Goal: Information Seeking & Learning: Learn about a topic

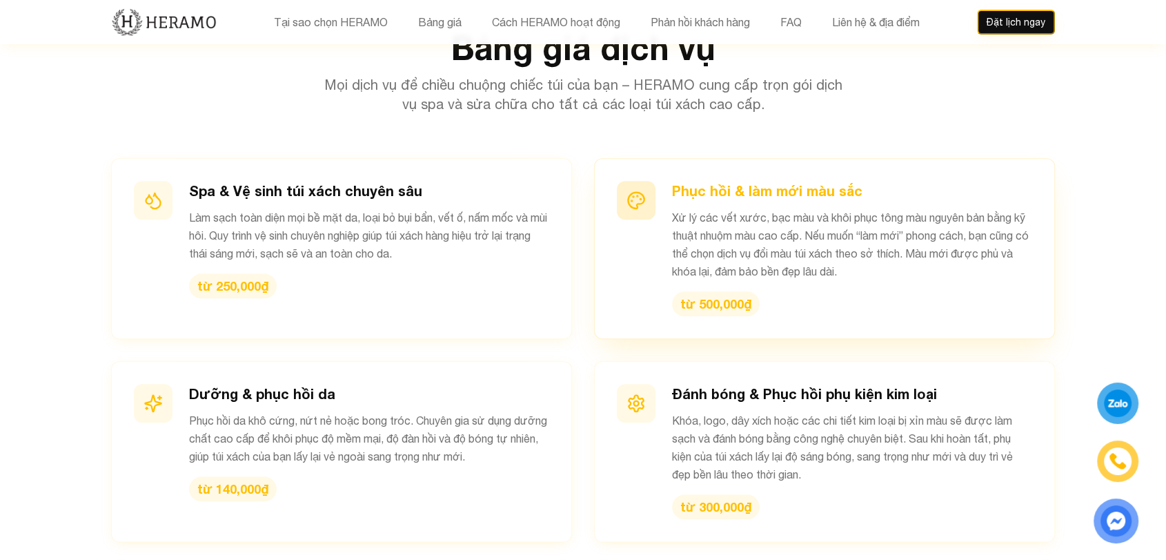
scroll to position [1432, 0]
drag, startPoint x: 673, startPoint y: 159, endPoint x: 786, endPoint y: 153, distance: 113.3
click at [786, 208] on p "Xử lý các vết xước, bạc màu và khôi phục tông màu nguyên bản bằng kỹ thuật nhuộ…" at bounding box center [852, 244] width 360 height 72
drag, startPoint x: 858, startPoint y: 155, endPoint x: 988, endPoint y: 161, distance: 130.6
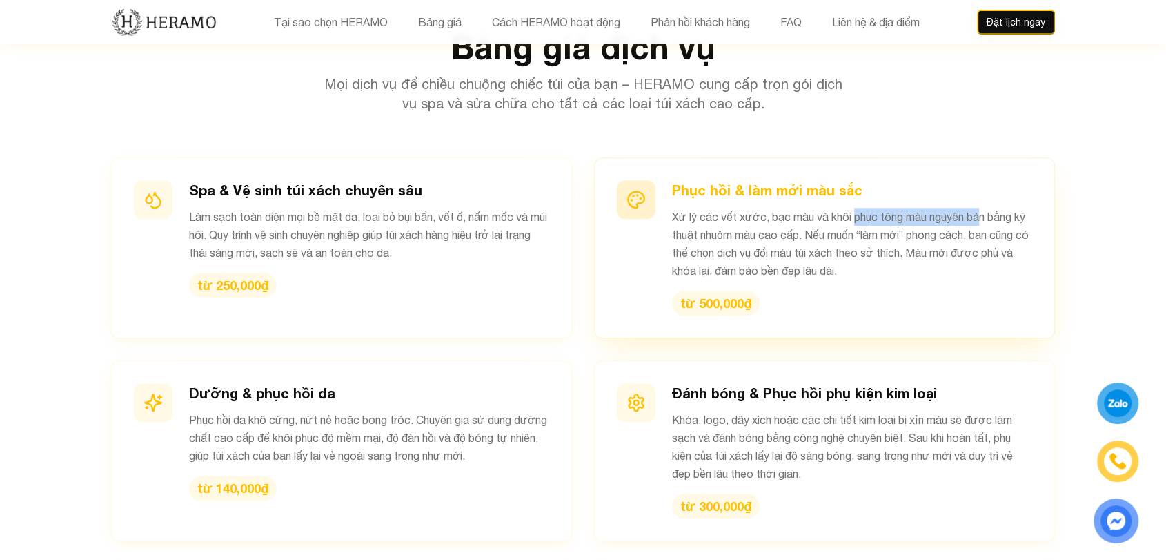
click at [988, 208] on p "Xử lý các vết xước, bạc màu và khôi phục tông màu nguyên bản bằng kỹ thuật nhuộ…" at bounding box center [852, 244] width 360 height 72
drag, startPoint x: 740, startPoint y: 173, endPoint x: 776, endPoint y: 179, distance: 36.3
click at [776, 208] on p "Xử lý các vết xước, bạc màu và khôi phục tông màu nguyên bản bằng kỹ thuật nhuộ…" at bounding box center [852, 244] width 360 height 72
click at [867, 208] on p "Xử lý các vết xước, bạc màu và khôi phục tông màu nguyên bản bằng kỹ thuật nhuộ…" at bounding box center [852, 244] width 360 height 72
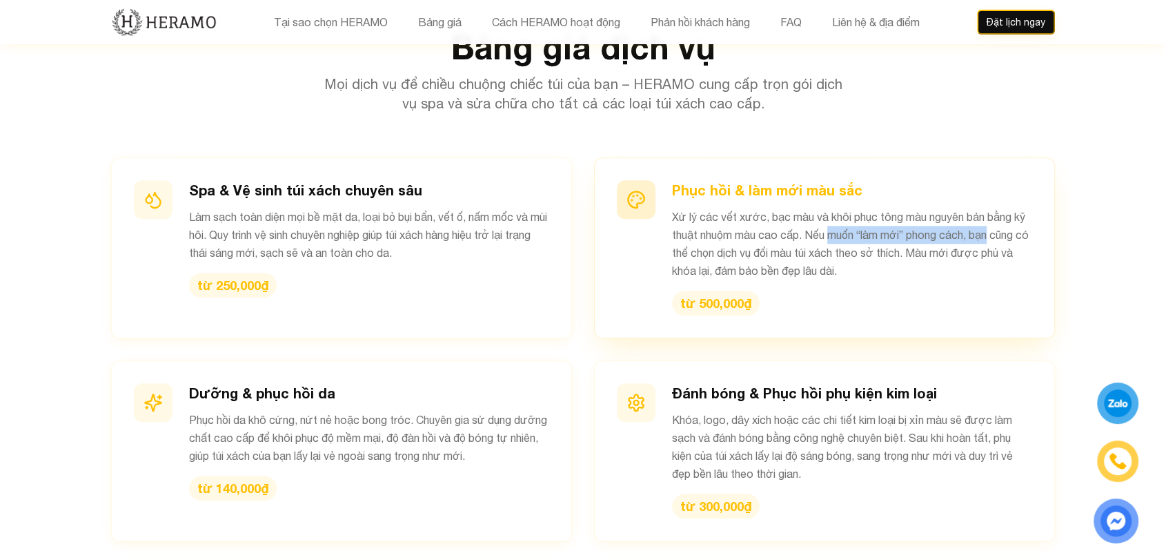
drag, startPoint x: 867, startPoint y: 173, endPoint x: 1010, endPoint y: 173, distance: 143.6
click at [1010, 208] on p "Xử lý các vết xước, bạc màu và khôi phục tông màu nguyên bản bằng kỹ thuật nhuộ…" at bounding box center [852, 244] width 360 height 72
click at [752, 215] on p "Xử lý các vết xước, bạc màu và khôi phục tông màu nguyên bản bằng kỹ thuật nhuộ…" at bounding box center [852, 244] width 360 height 72
drag, startPoint x: 788, startPoint y: 186, endPoint x: 905, endPoint y: 194, distance: 116.9
click at [905, 208] on p "Xử lý các vết xước, bạc màu và khôi phục tông màu nguyên bản bằng kỹ thuật nhuộ…" at bounding box center [852, 244] width 360 height 72
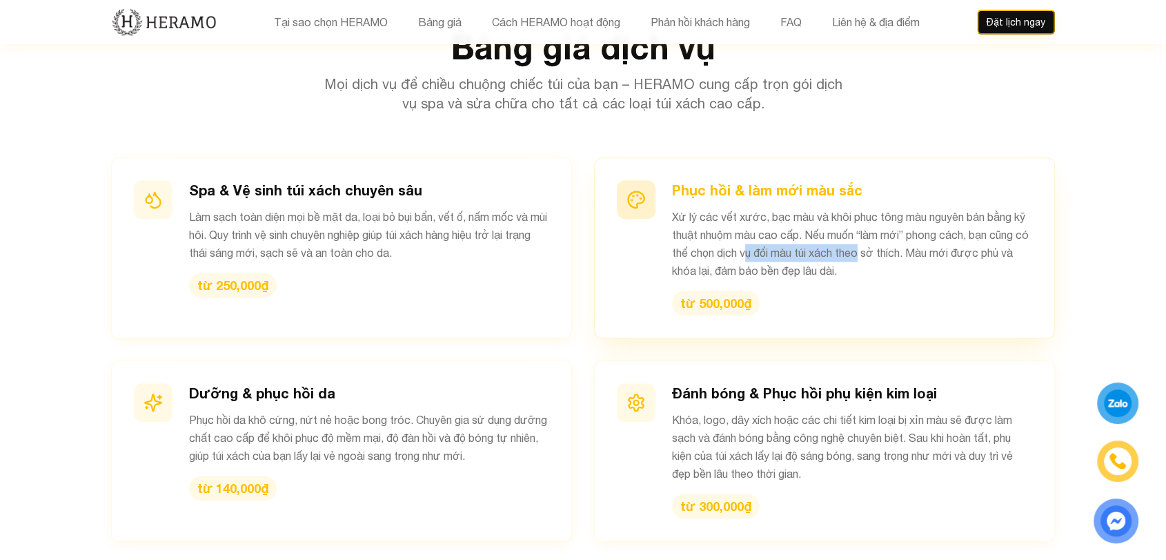
click at [905, 208] on p "Xử lý các vết xước, bạc màu và khôi phục tông màu nguyên bản bằng kỹ thuật nhuộ…" at bounding box center [852, 244] width 360 height 72
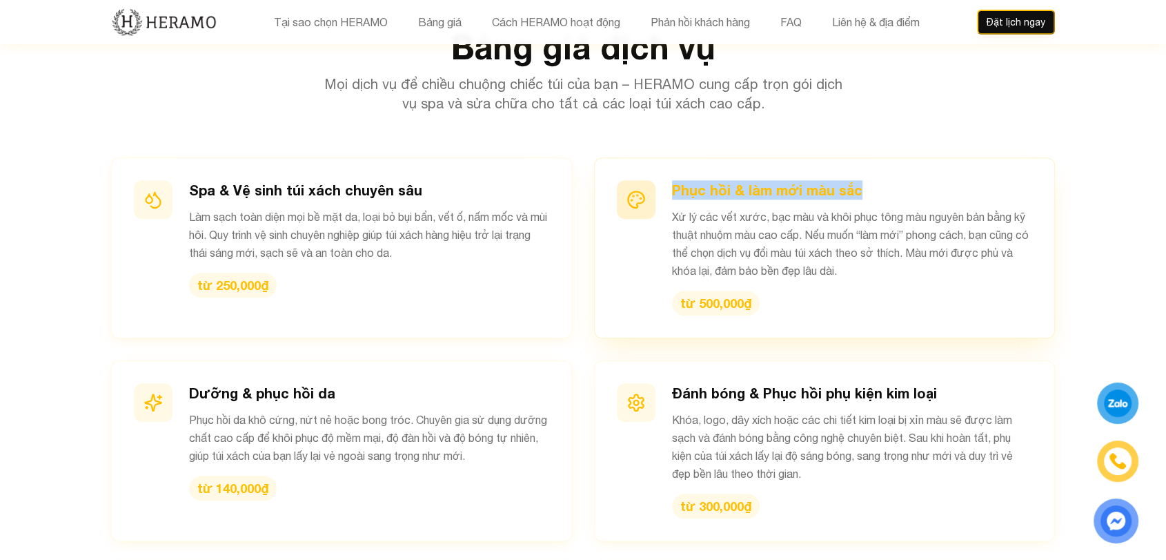
drag, startPoint x: 895, startPoint y: 133, endPoint x: 673, endPoint y: 135, distance: 222.3
click at [673, 180] on h3 "Phục hồi & làm mới màu sắc" at bounding box center [852, 189] width 360 height 19
click at [837, 208] on p "Xử lý các vết xước, bạc màu và khôi phục tông màu nguyên bản bằng kỹ thuật nhuộ…" at bounding box center [852, 244] width 360 height 72
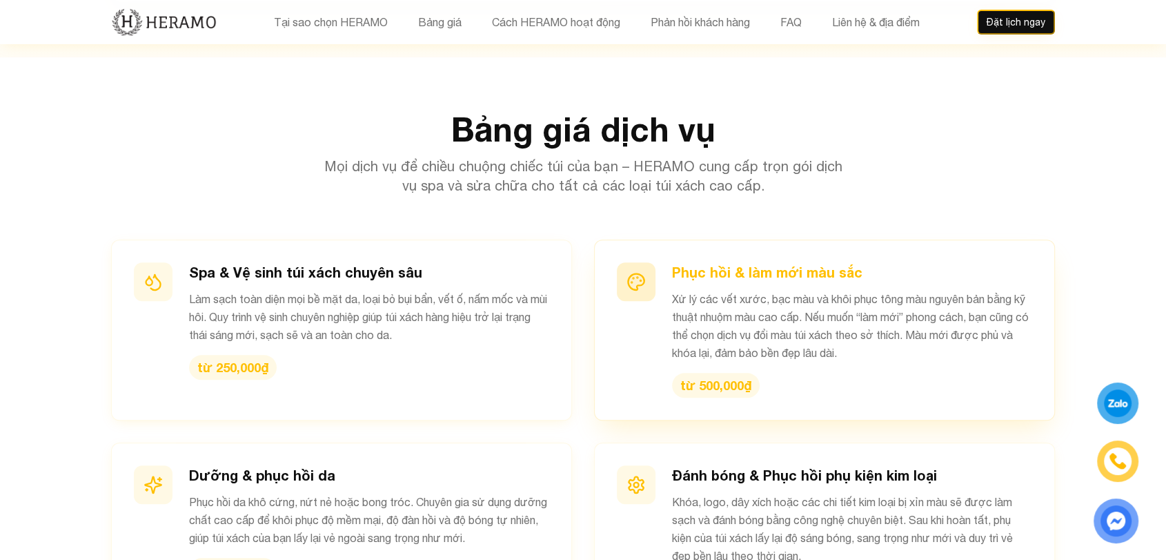
scroll to position [1347, 0]
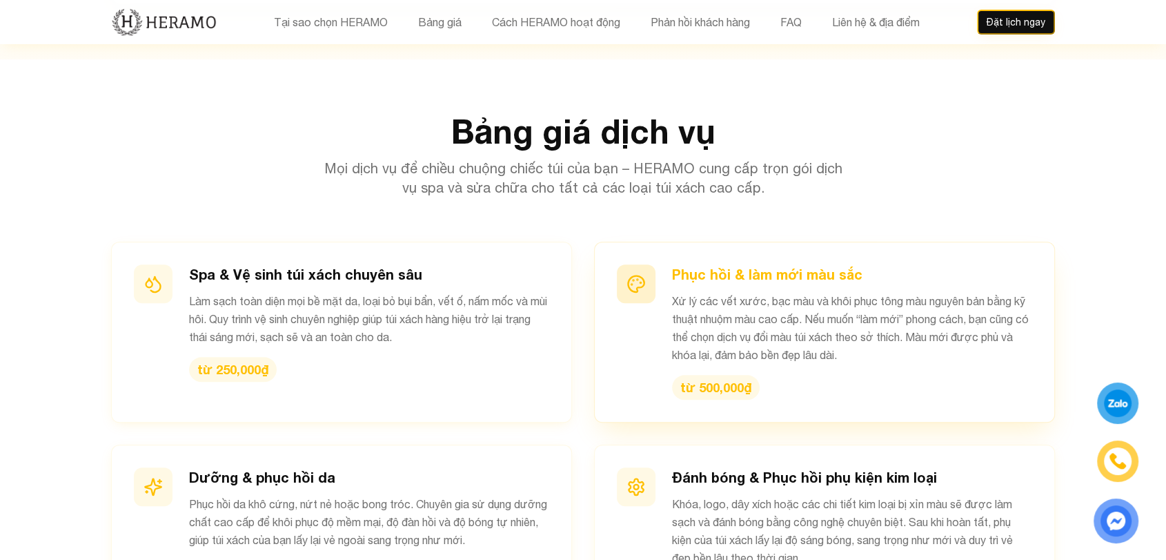
click at [790, 292] on p "Xử lý các vết xước, bạc màu và khôi phục tông màu nguyên bản bằng kỹ thuật nhuộ…" at bounding box center [852, 328] width 360 height 72
click at [675, 264] on h3 "Phục hồi & làm mới màu sắc" at bounding box center [852, 273] width 360 height 19
drag, startPoint x: 675, startPoint y: 216, endPoint x: 918, endPoint y: 199, distance: 243.5
click at [918, 242] on div "Phục hồi & làm mới màu sắc Xử lý các vết xước, bạc màu và khôi phục tông màu ng…" at bounding box center [824, 332] width 461 height 181
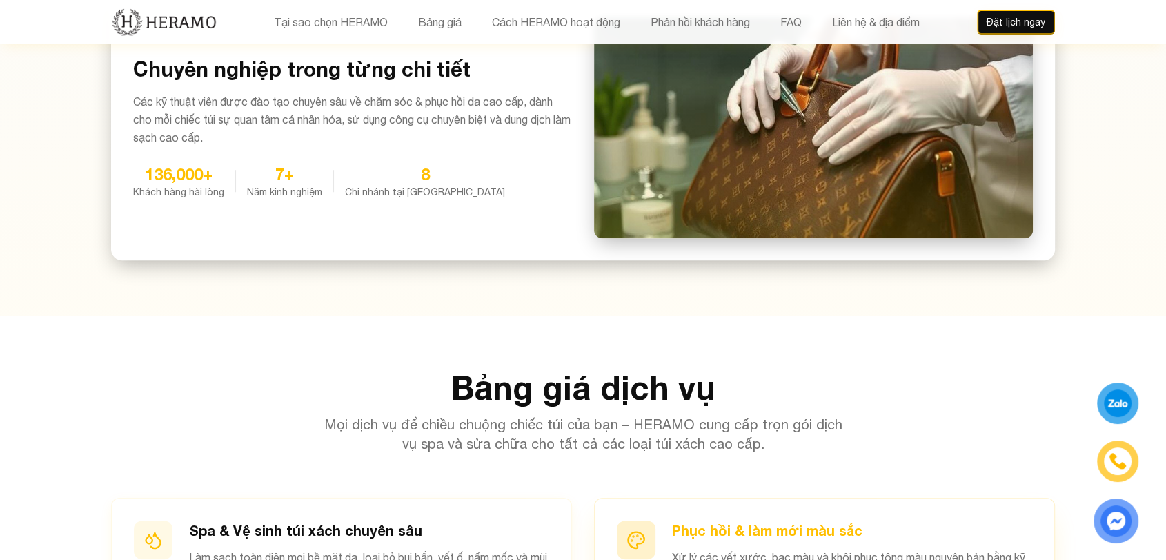
scroll to position [1082, 0]
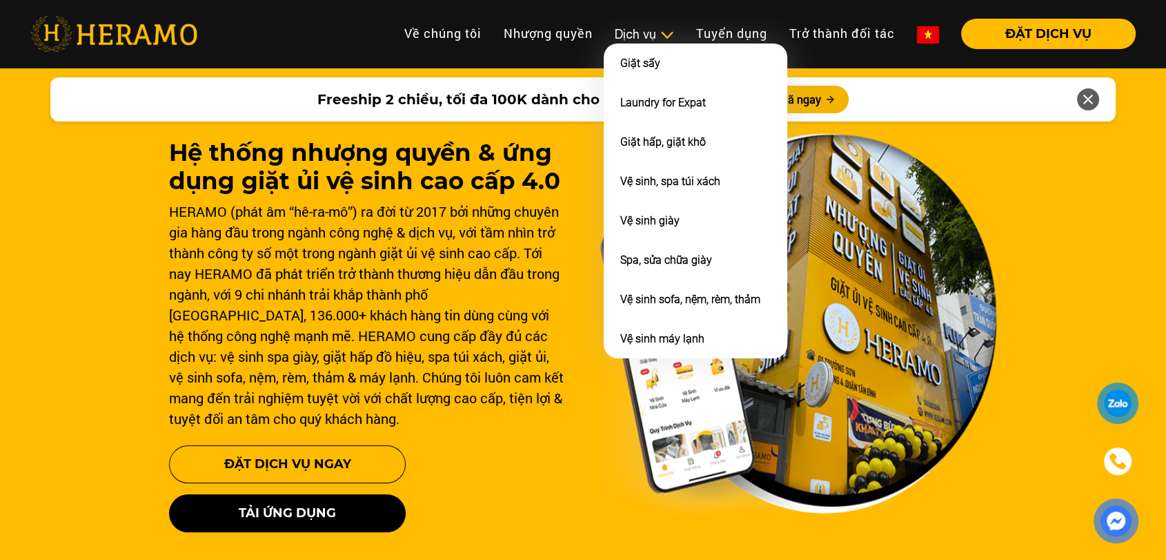
click at [576, 30] on div "Dịch vụ" at bounding box center [644, 34] width 59 height 19
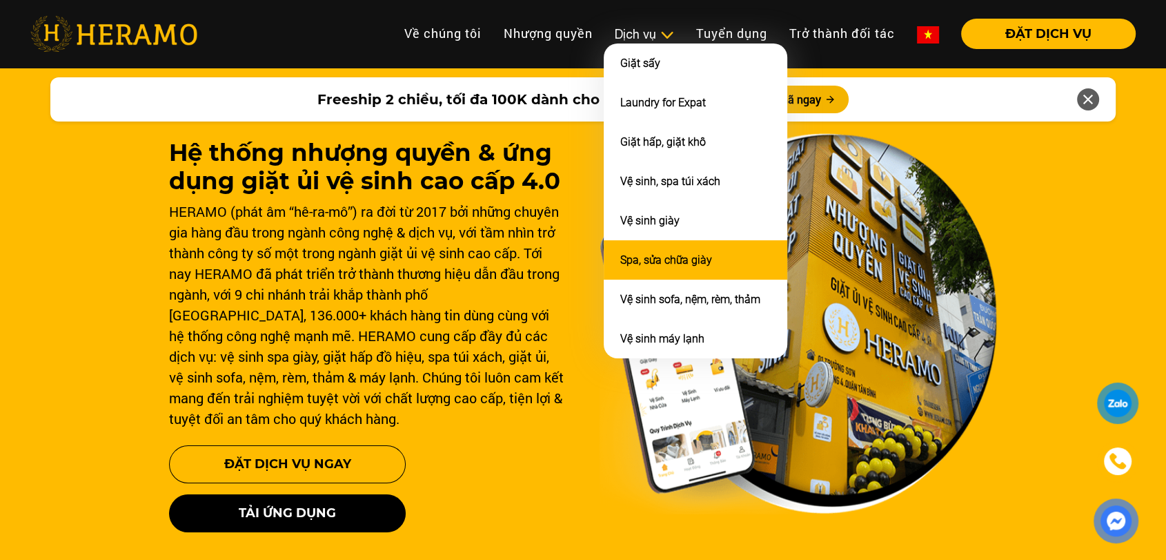
click at [576, 262] on link "Spa, sửa chữa giày" at bounding box center [667, 259] width 92 height 13
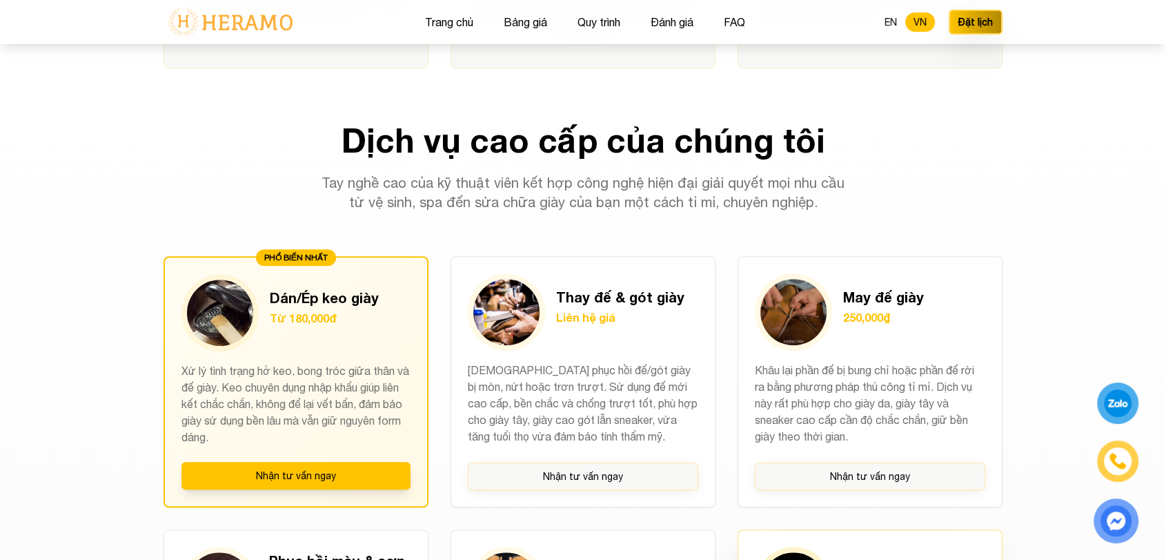
scroll to position [954, 0]
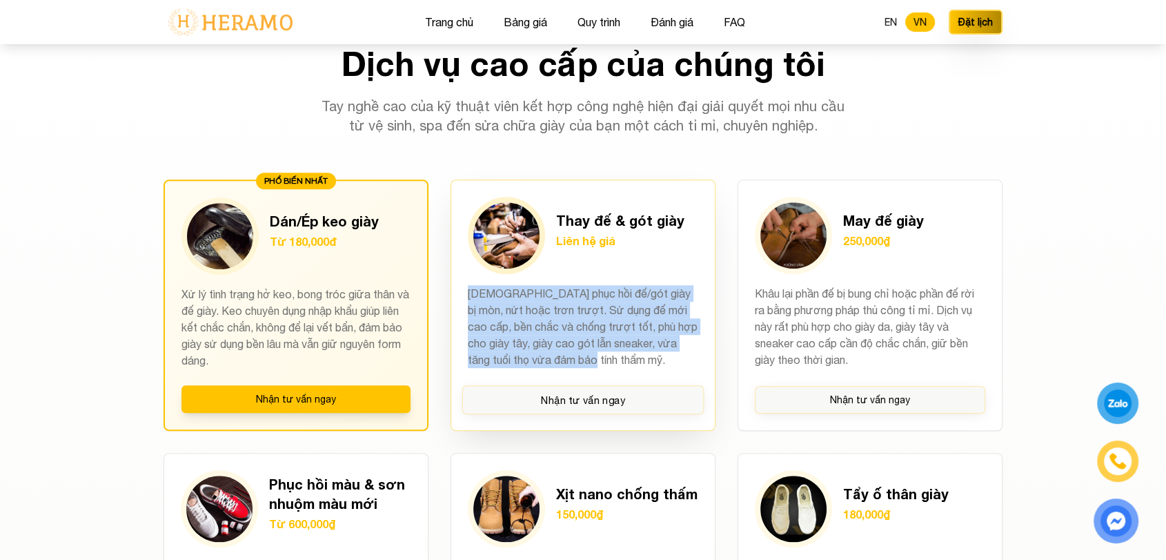
drag, startPoint x: 455, startPoint y: 293, endPoint x: 611, endPoint y: 369, distance: 173.5
click at [576, 369] on div "Thay đế & gót giày Liên hệ giá Giúp phục hồi đế/gót giày bị mòn, nứt hoặc trơn …" at bounding box center [583, 304] width 265 height 251
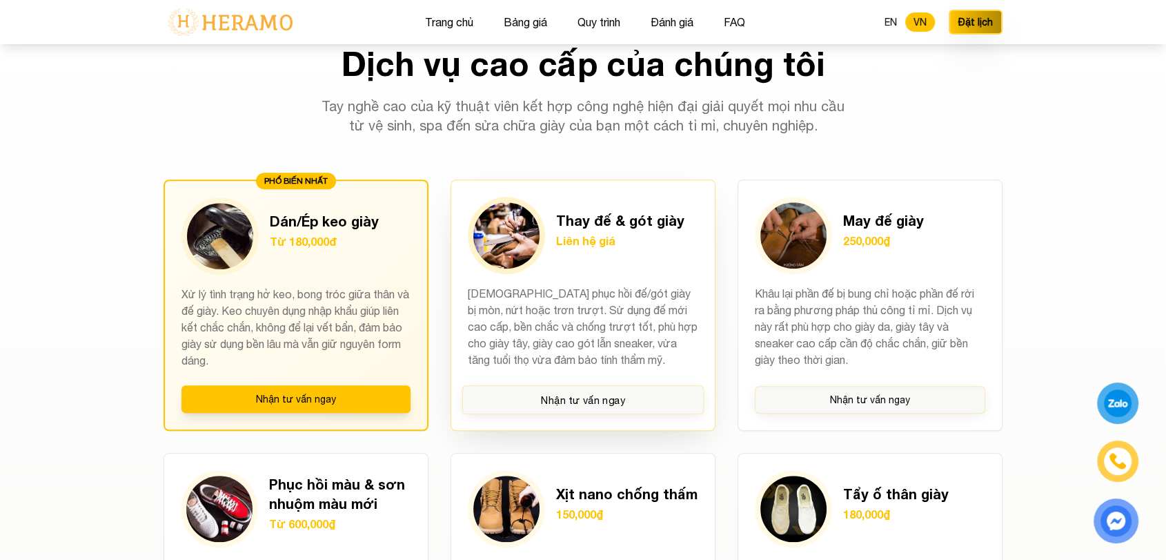
scroll to position [985, 0]
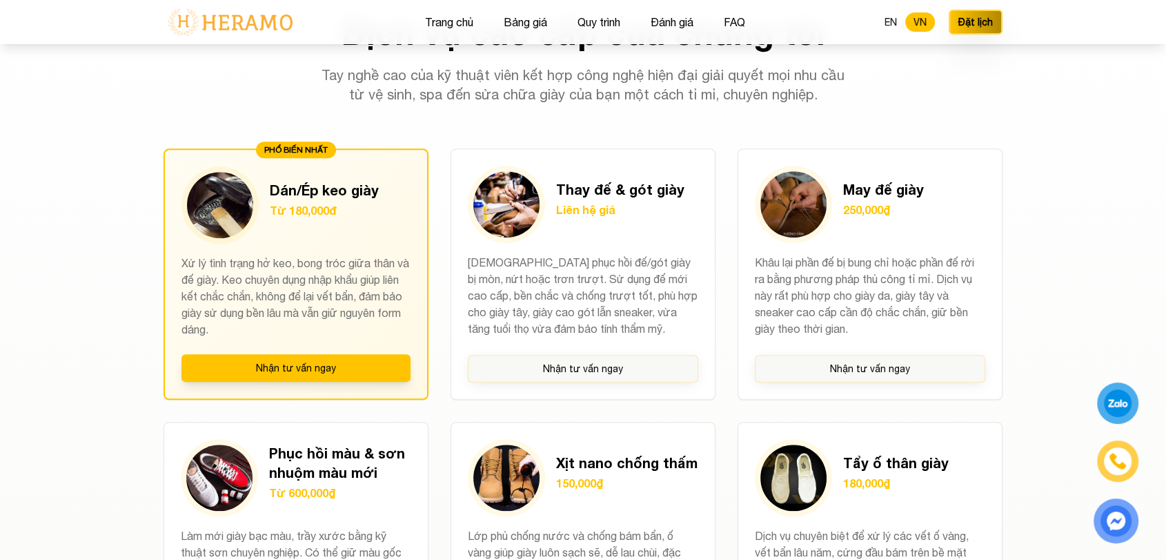
click at [576, 302] on div "Dịch vụ cao cấp của chúng tôi Tay nghề cao của kỹ thuật viên kết hợp công nghệ …" at bounding box center [582, 536] width 883 height 1041
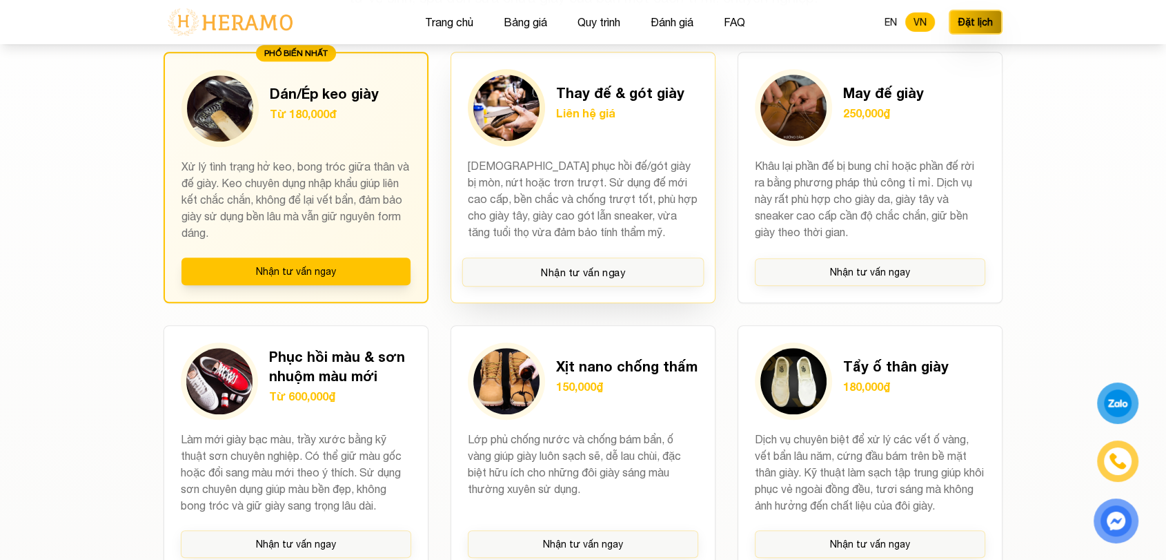
scroll to position [1082, 0]
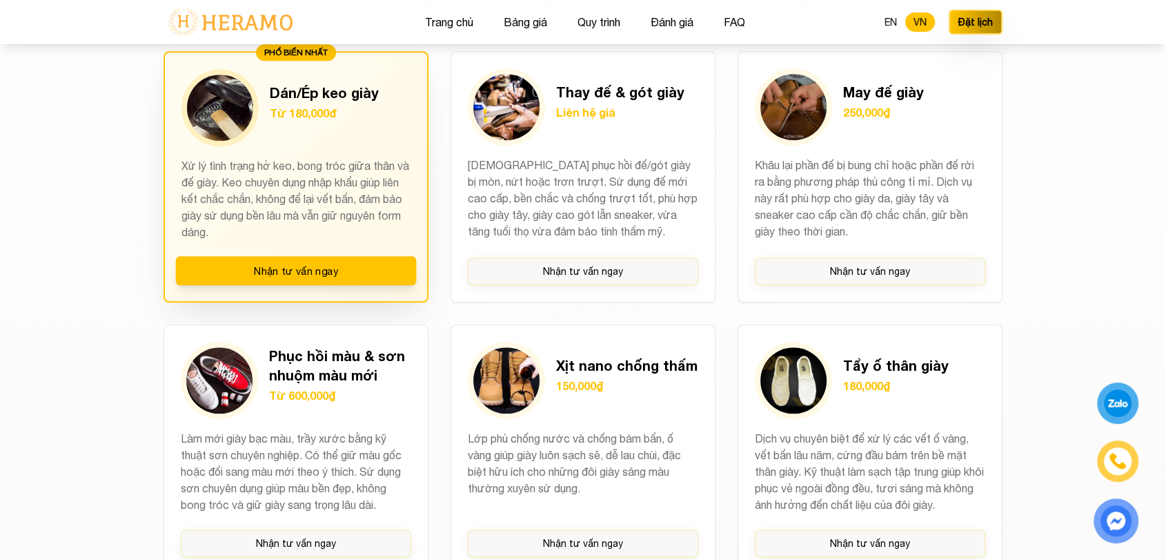
click at [367, 120] on p "Từ 180,000đ" at bounding box center [324, 113] width 109 height 17
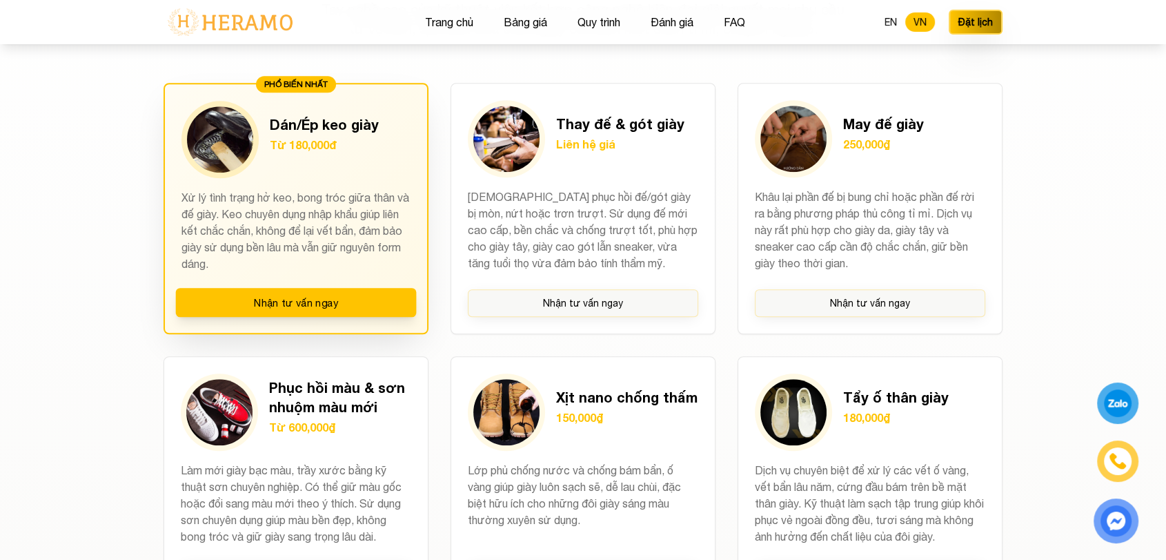
scroll to position [1045, 0]
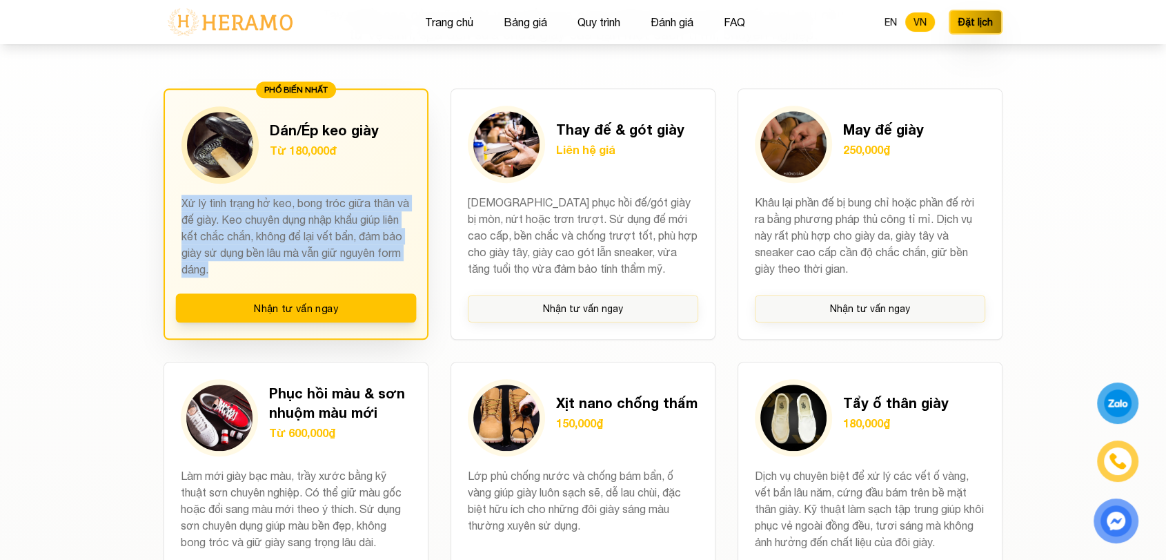
drag, startPoint x: 180, startPoint y: 206, endPoint x: 261, endPoint y: 275, distance: 105.8
click at [261, 275] on div "PHỔ BIẾN NHẤT Dán/Ép keo giày Từ 180,000đ Xử lý tình trạng hở keo, bong tróc gi…" at bounding box center [296, 213] width 265 height 251
click at [261, 275] on p "Xử lý tình trạng hở keo, bong tróc giữa thân và đế giày. Keo chuyên dụng nhập k…" at bounding box center [296, 236] width 229 height 83
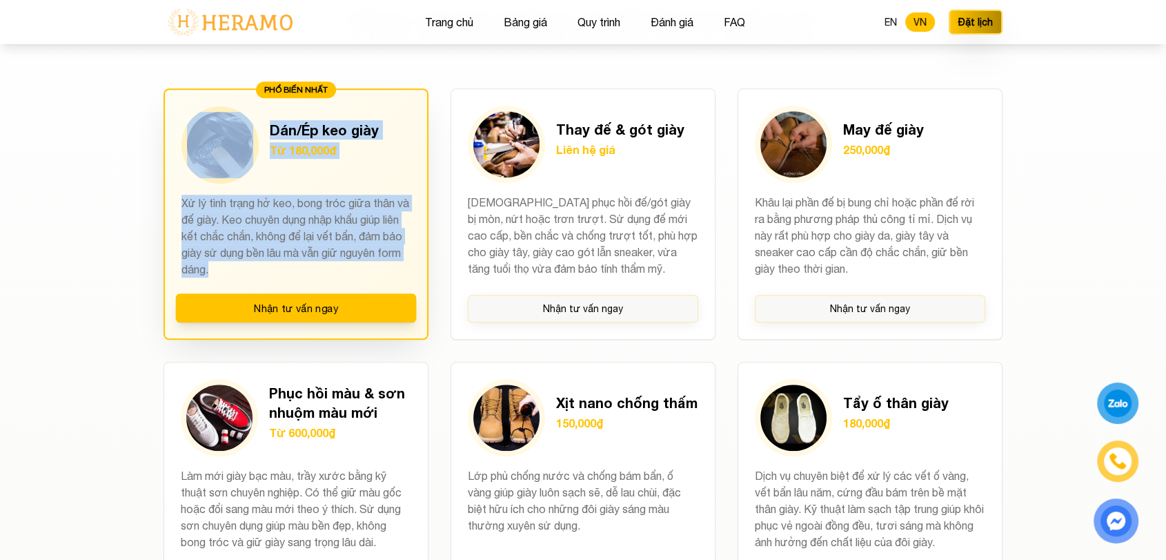
drag, startPoint x: 175, startPoint y: 187, endPoint x: 237, endPoint y: 273, distance: 106.2
click at [237, 273] on div "PHỔ BIẾN NHẤT Dán/Ép keo giày Từ 180,000đ Xử lý tình trạng hở keo, bong tróc gi…" at bounding box center [296, 213] width 265 height 251
click at [237, 273] on p "Xử lý tình trạng hở keo, bong tróc giữa thân và đế giày. Keo chuyên dụng nhập k…" at bounding box center [296, 236] width 229 height 83
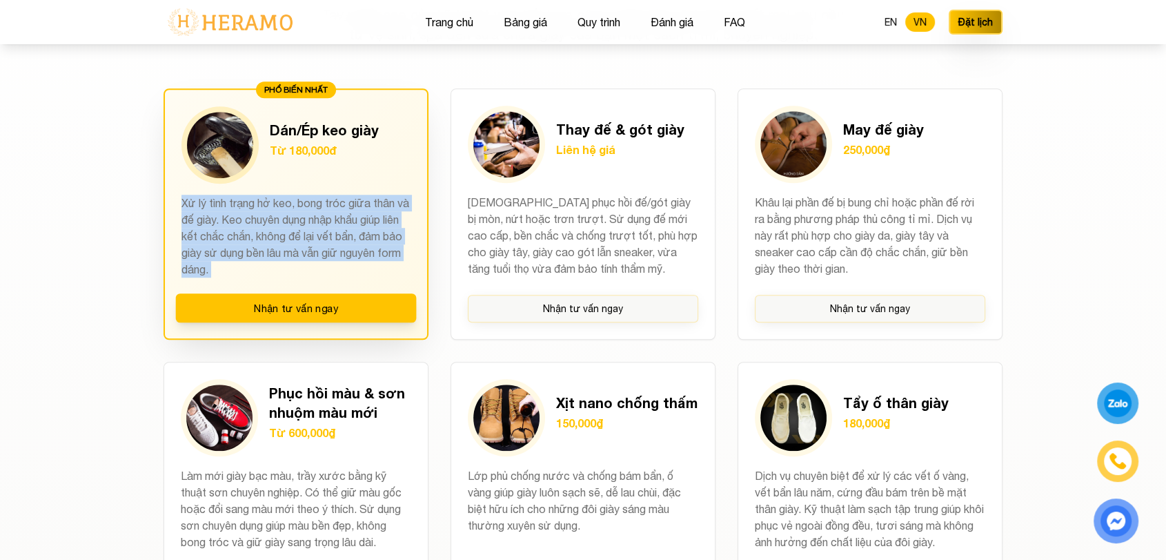
drag, startPoint x: 237, startPoint y: 273, endPoint x: 178, endPoint y: 203, distance: 91.6
click at [178, 203] on div "PHỔ BIẾN NHẤT Dán/Ép keo giày Từ 180,000đ Xử lý tình trạng hở keo, bong tróc gi…" at bounding box center [296, 213] width 265 height 251
click at [206, 217] on p "Xử lý tình trạng hở keo, bong tróc giữa thân và đế giày. Keo chuyên dụng nhập k…" at bounding box center [296, 236] width 229 height 83
drag, startPoint x: 182, startPoint y: 199, endPoint x: 260, endPoint y: 277, distance: 109.3
click at [260, 277] on div "PHỔ BIẾN NHẤT Dán/Ép keo giày Từ 180,000đ Xử lý tình trạng hở keo, bong tróc gi…" at bounding box center [296, 213] width 265 height 251
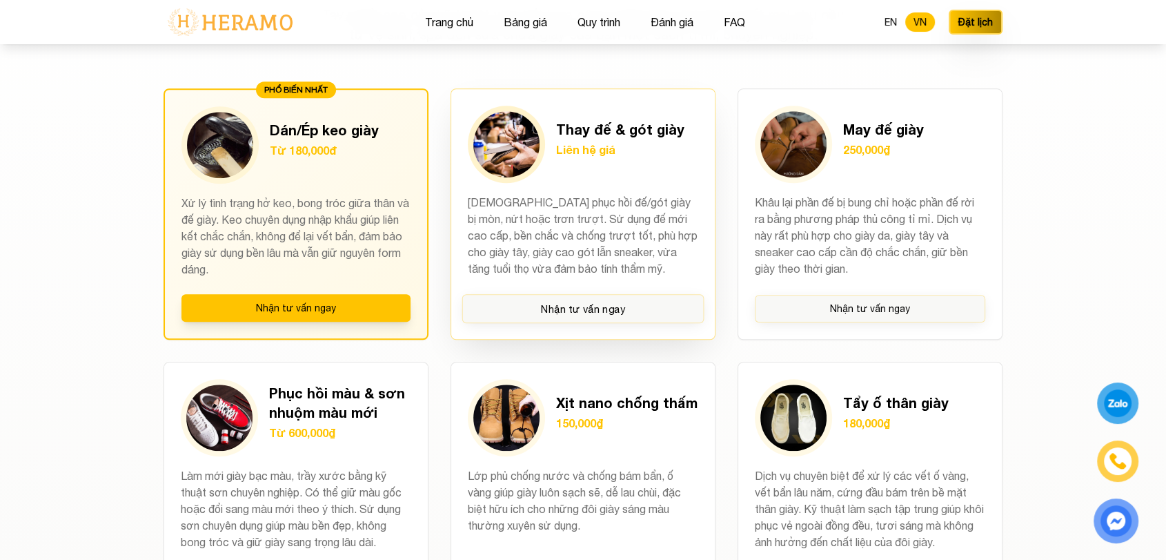
click at [454, 278] on div "Thay đế & gót giày Liên hệ giá Giúp phục hồi đế/gót giày bị mòn, nứt hoặc trơn …" at bounding box center [583, 213] width 265 height 251
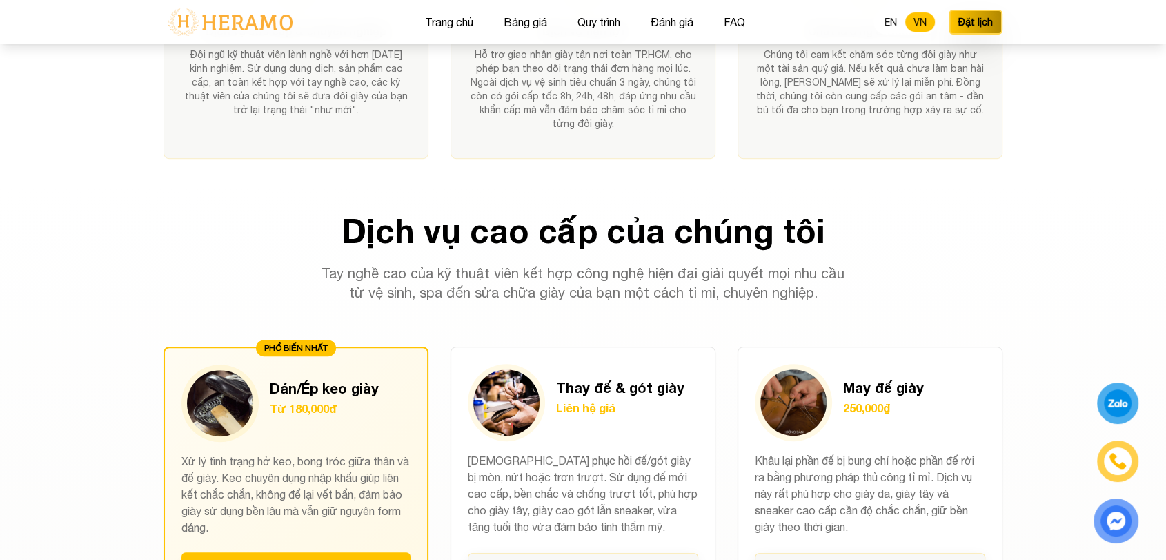
scroll to position [785, 0]
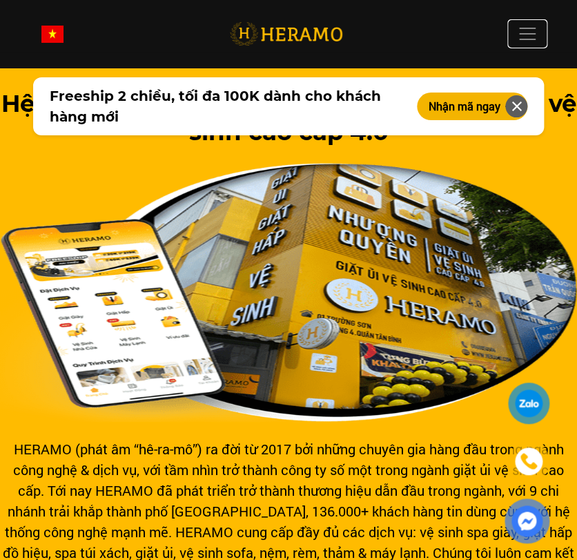
click at [524, 34] on span at bounding box center [527, 33] width 21 height 21
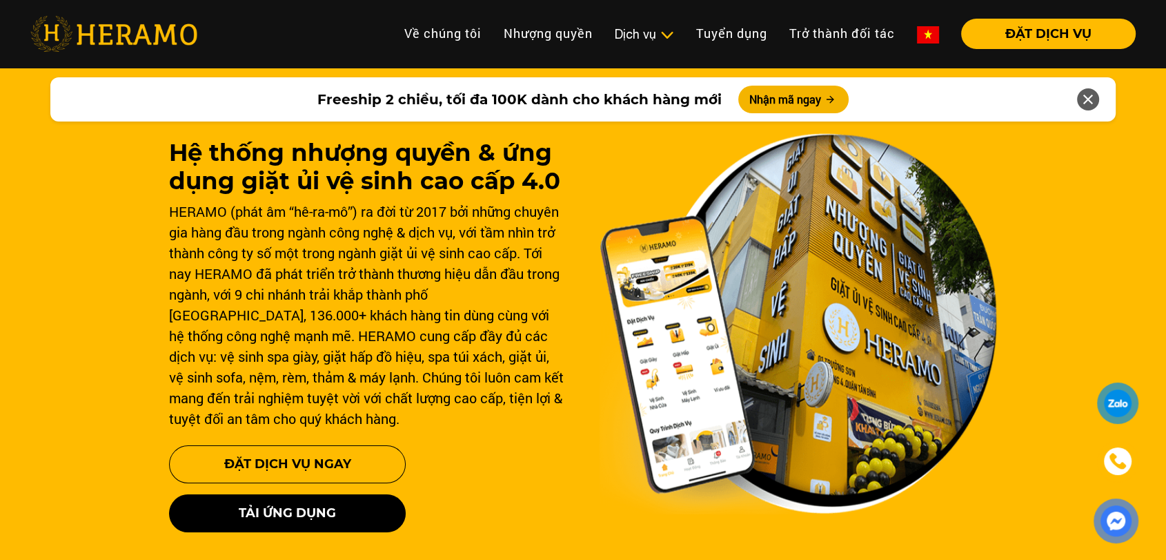
click at [576, 44] on li "Dịch vụ Dịch vụ Giặt sấy Laundry for Expat Giặt hấp, giặt khô Vệ sinh, spa túi …" at bounding box center [644, 34] width 81 height 30
click at [576, 23] on li "Dịch vụ Dịch vụ Giặt sấy Laundry for Expat Giặt hấp, giặt khô Vệ sinh, spa túi …" at bounding box center [644, 34] width 81 height 30
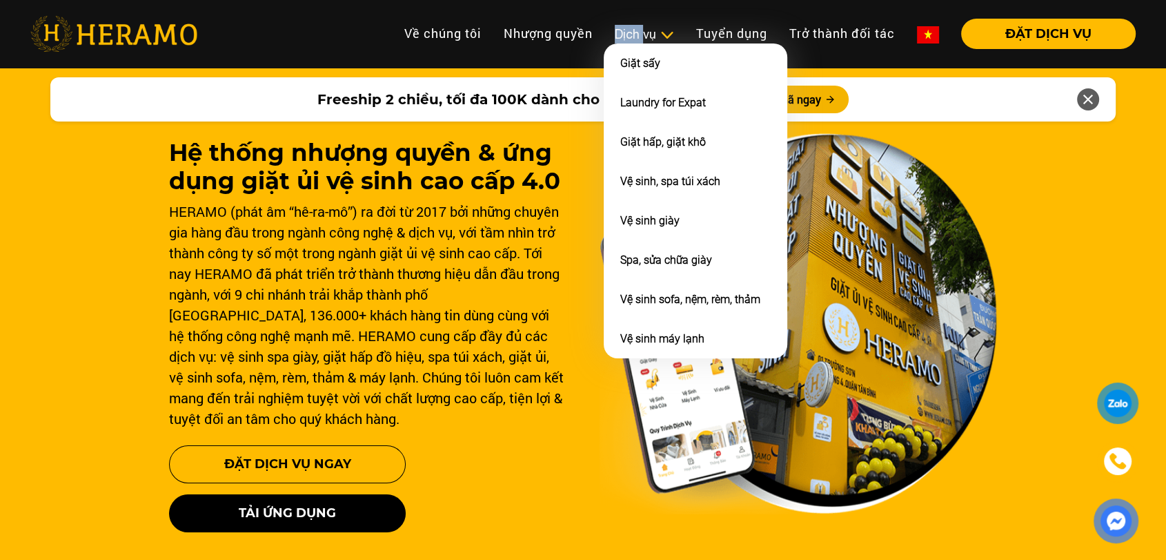
click at [576, 29] on div "Dịch vụ" at bounding box center [644, 34] width 59 height 19
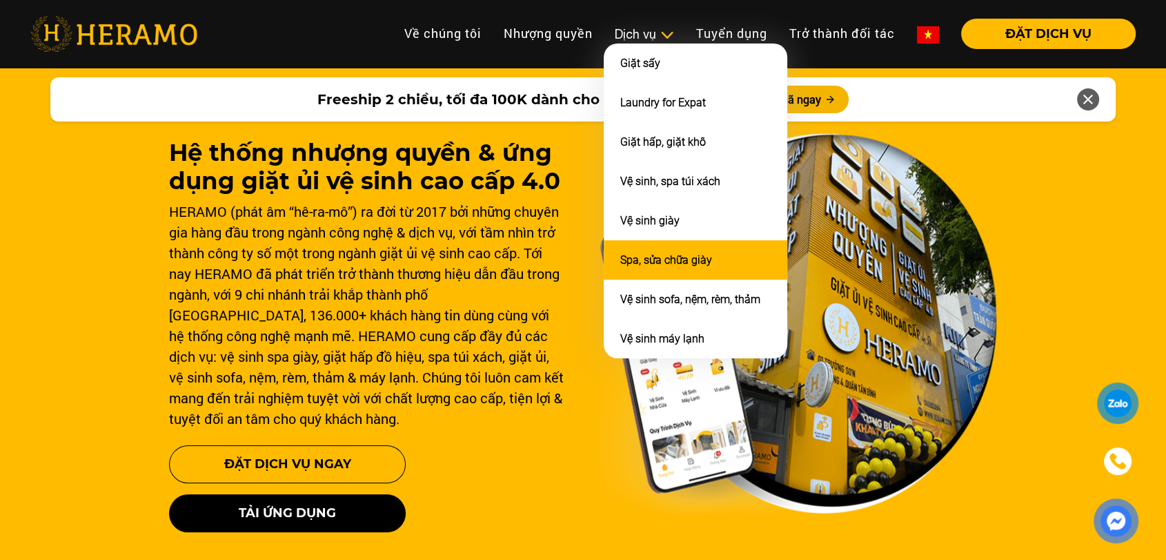
click at [576, 255] on link "Spa, sửa chữa giày" at bounding box center [667, 259] width 92 height 13
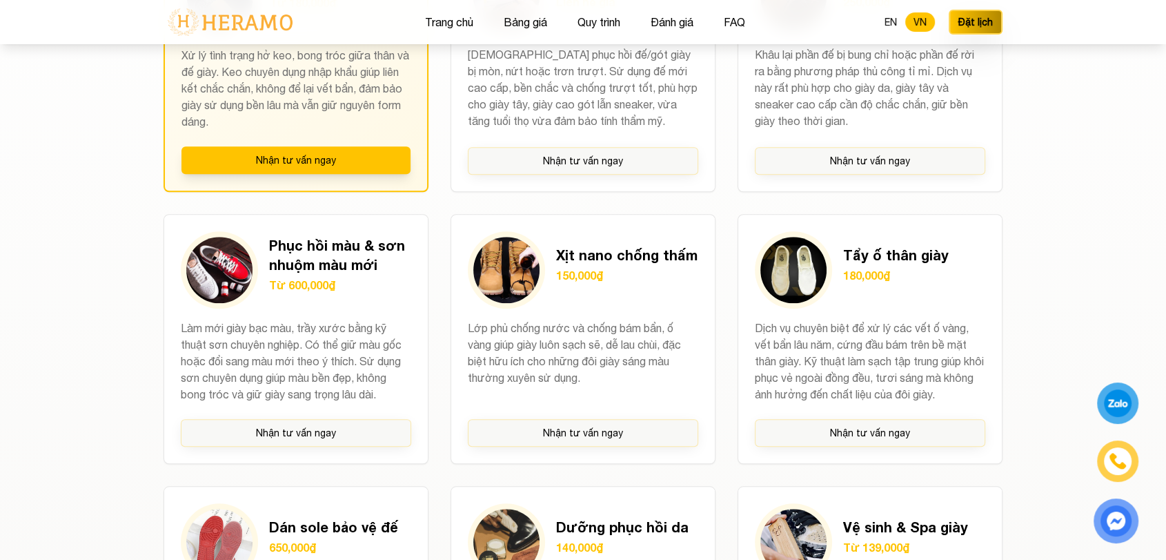
scroll to position [1447, 0]
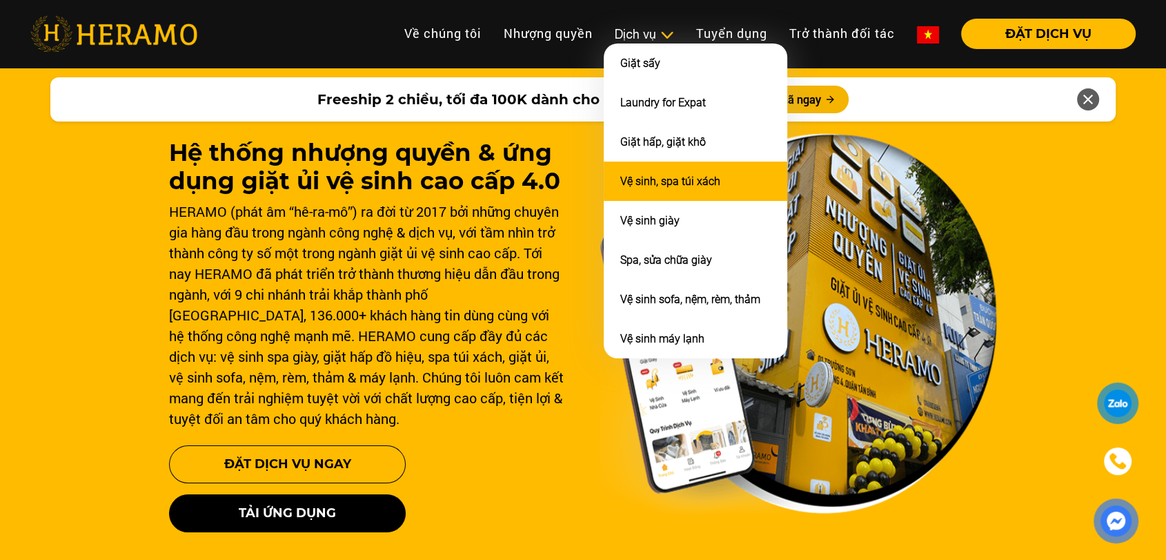
click at [672, 184] on link "Vệ sinh, spa túi xách" at bounding box center [671, 181] width 100 height 13
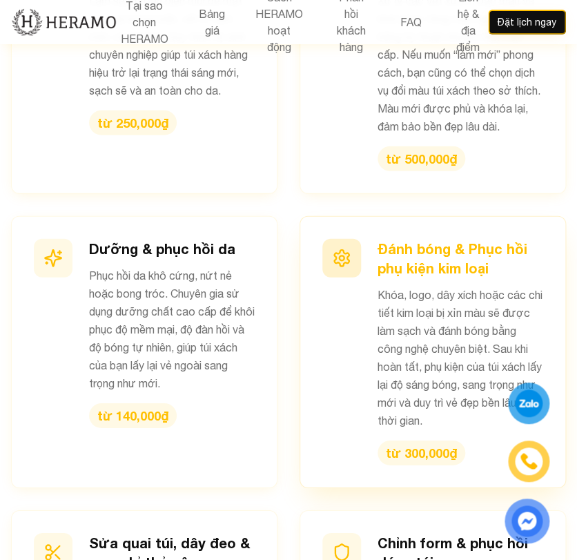
scroll to position [2091, 0]
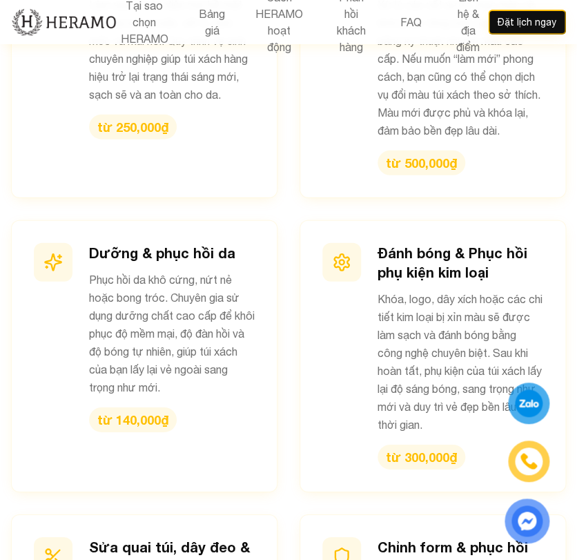
drag, startPoint x: 18, startPoint y: 211, endPoint x: 79, endPoint y: 175, distance: 70.9
click at [79, 175] on div "Spa & Vệ sinh túi xách chuyên sâu Làm sạch toàn diện mọi bề mặt da, loại bỏ bụi…" at bounding box center [288, 347] width 555 height 842
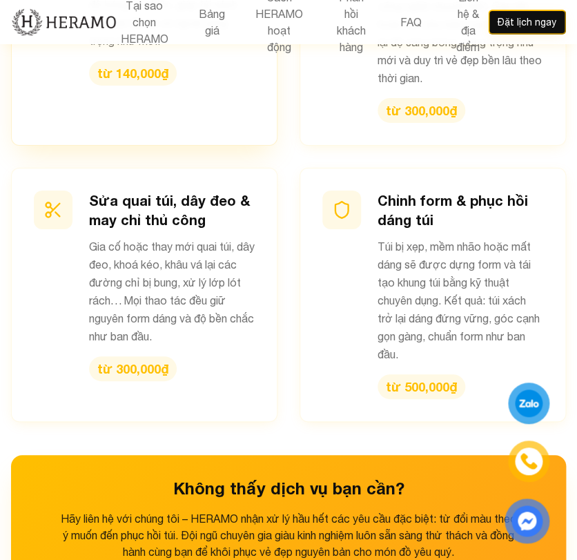
scroll to position [2438, 0]
